Goal: Information Seeking & Learning: Learn about a topic

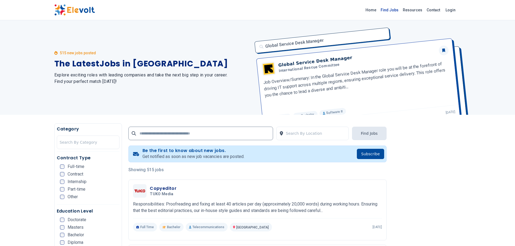
click at [388, 9] on link "Find Jobs" at bounding box center [390, 10] width 22 height 9
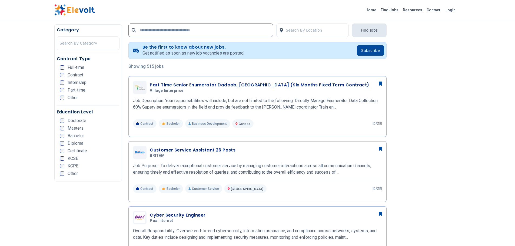
scroll to position [108, 0]
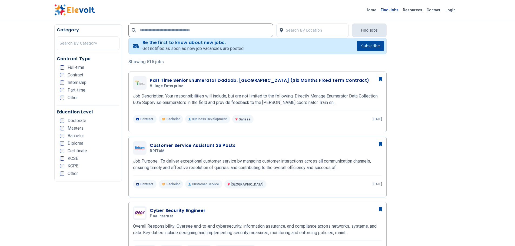
click at [394, 12] on link "Find Jobs" at bounding box center [390, 10] width 22 height 9
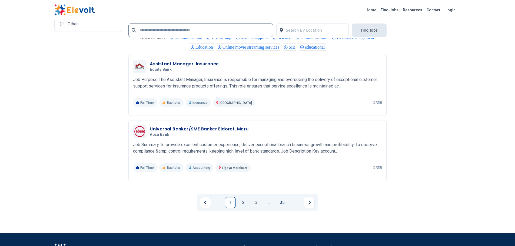
scroll to position [1136, 0]
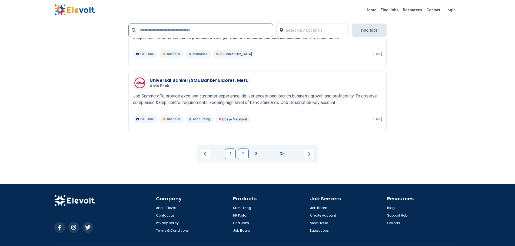
click at [242, 149] on link "2" at bounding box center [243, 154] width 11 height 11
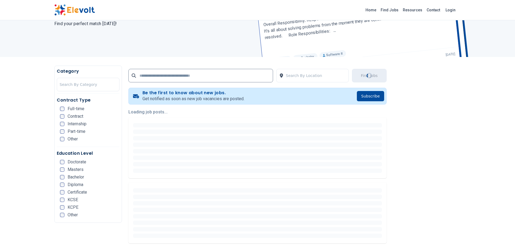
scroll to position [162, 0]
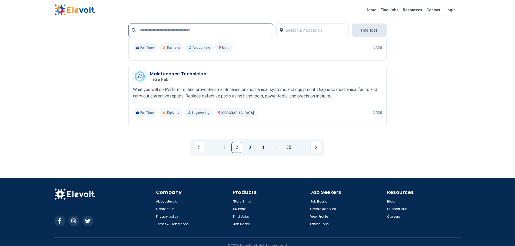
scroll to position [1141, 0]
